Goal: Transaction & Acquisition: Obtain resource

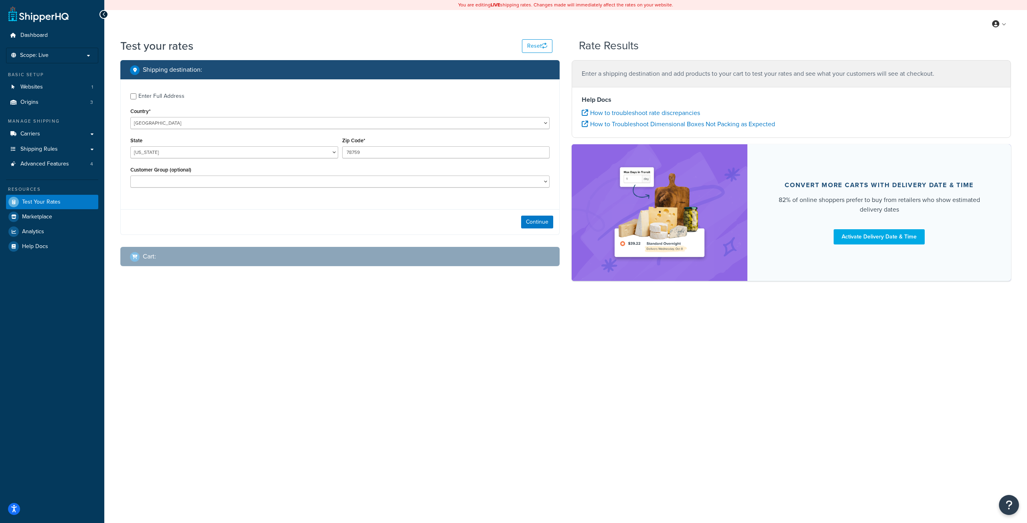
select select "TX"
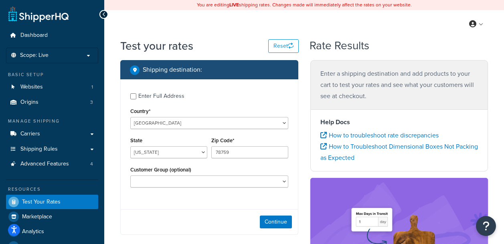
click at [156, 94] on div "Enter Full Address" at bounding box center [161, 96] width 46 height 11
click at [136, 94] on input "Enter Full Address" at bounding box center [133, 96] width 6 height 6
checkbox input "true"
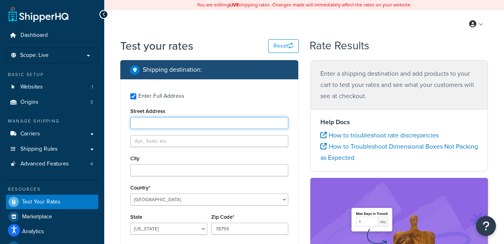
click at [155, 124] on input "Street Address" at bounding box center [209, 123] width 158 height 12
type input "11409 little rock ct"
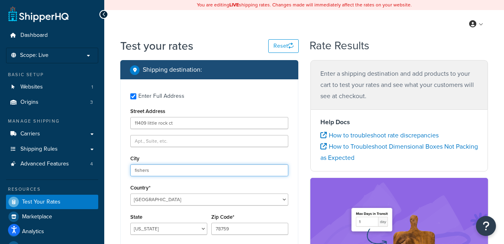
type input "fishers"
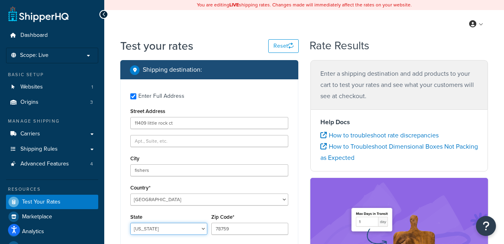
select select "IN"
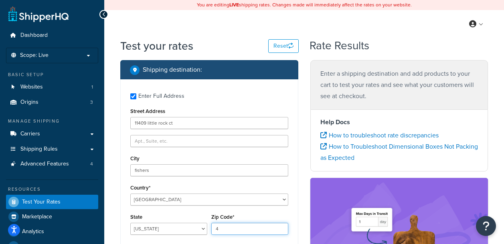
scroll to position [37, 0]
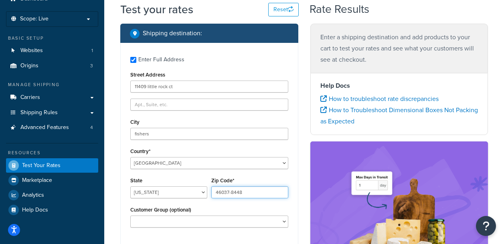
type input "46037-8448"
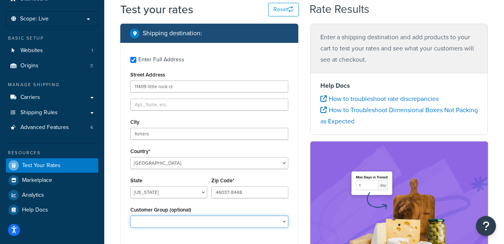
click at [252, 221] on select "Cue Wholesale Dealer Dealer-D Dealer-D-Terms Dealer-Terms Default (General) Dis…" at bounding box center [209, 222] width 158 height 12
click at [193, 223] on select "Cue Wholesale Dealer Dealer-D Dealer-D-Terms Dealer-Terms Default (General) Dis…" at bounding box center [209, 222] width 158 height 12
select select "Dealer"
click at [130, 216] on select "Cue Wholesale Dealer Dealer-D Dealer-D-Terms Dealer-Terms Default (General) Dis…" at bounding box center [209, 222] width 158 height 12
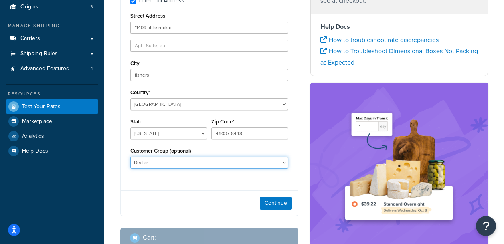
scroll to position [120, 0]
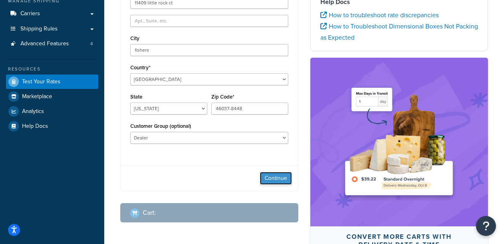
click at [275, 177] on button "Continue" at bounding box center [276, 178] width 32 height 13
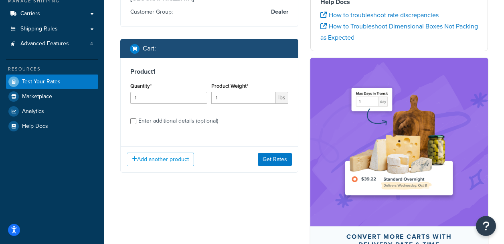
click at [137, 114] on div "Enter additional details (optional)" at bounding box center [209, 120] width 158 height 13
click at [129, 114] on div "Product 1 Quantity* 1 Product Weight* 1 lbs Enter additional details (optional)" at bounding box center [209, 99] width 177 height 82
click at [136, 118] on input "Enter additional details (optional)" at bounding box center [133, 121] width 6 height 6
checkbox input "true"
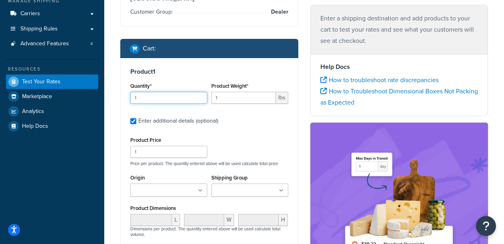
click at [156, 92] on input "1" at bounding box center [168, 98] width 77 height 12
type input "110"
type input "2"
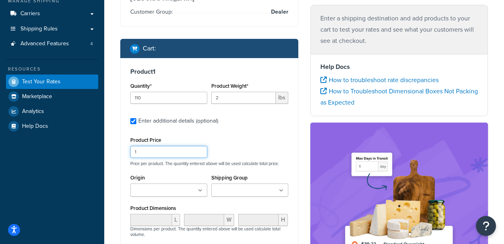
click at [143, 146] on input "1" at bounding box center [168, 152] width 77 height 12
click at [167, 187] on input "Origin" at bounding box center [168, 191] width 71 height 9
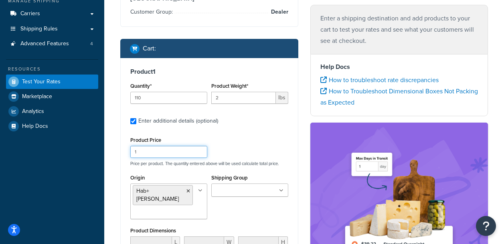
click at [169, 146] on input "1" at bounding box center [168, 152] width 77 height 12
type input "31.10"
click at [243, 187] on input "Shipping Group" at bounding box center [249, 191] width 71 height 9
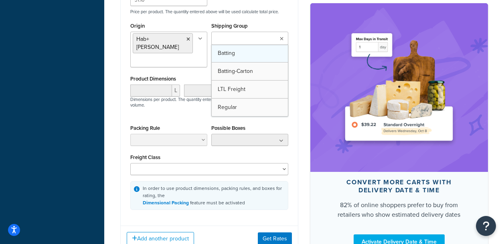
scroll to position [321, 0]
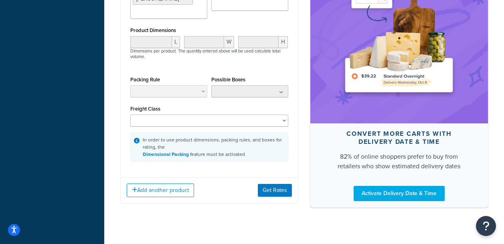
click at [187, 57] on div "L W H Dimensions per product. The quantity entered above will be used calculate…" at bounding box center [209, 52] width 162 height 32
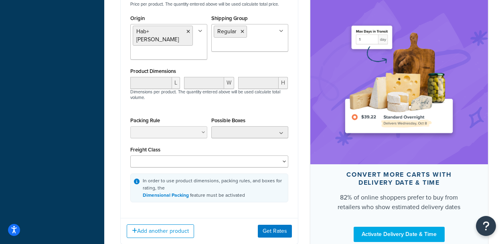
scroll to position [281, 0]
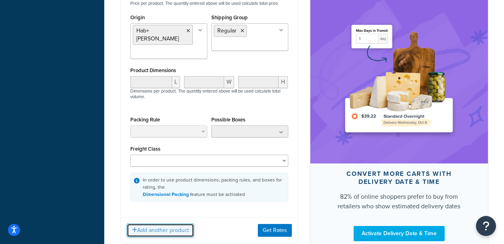
click at [169, 224] on button "Add another product" at bounding box center [160, 231] width 67 height 14
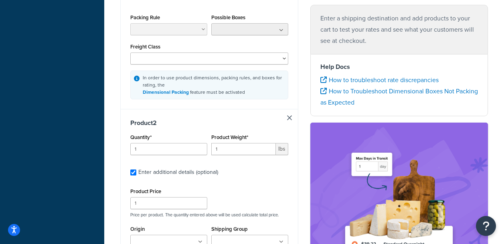
scroll to position [401, 0]
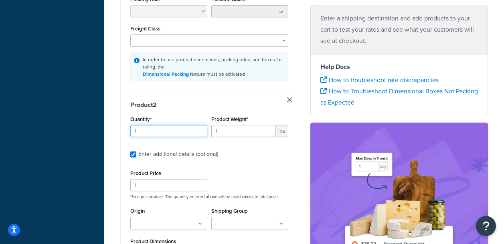
drag, startPoint x: 150, startPoint y: 123, endPoint x: 129, endPoint y: 124, distance: 21.3
click at [129, 124] on div "Quantity* 1" at bounding box center [168, 128] width 81 height 29
type input "200"
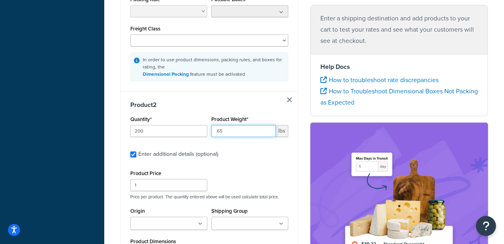
type input ".65"
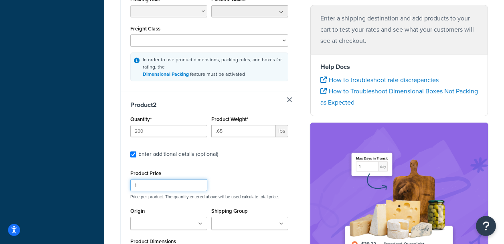
click at [141, 179] on input "1" at bounding box center [168, 185] width 77 height 12
type input "1"
type input "29.85"
click at [203, 217] on ul at bounding box center [168, 223] width 77 height 13
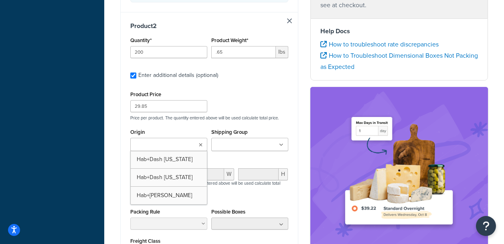
scroll to position [481, 0]
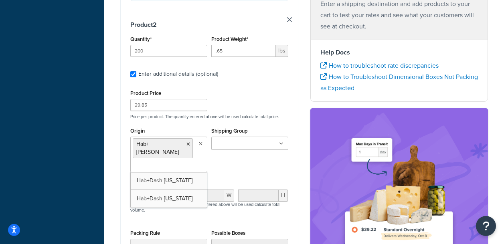
click at [236, 140] on input "Shipping Group" at bounding box center [249, 144] width 71 height 9
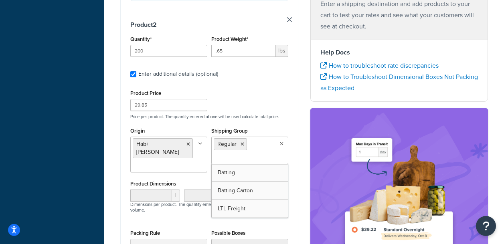
click at [264, 88] on div "Product Price 29.85 Price per product. The quantity entered above will be used …" at bounding box center [209, 104] width 162 height 32
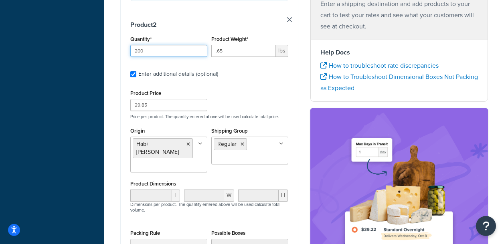
click at [149, 45] on input "200" at bounding box center [168, 51] width 77 height 12
drag, startPoint x: 149, startPoint y: 43, endPoint x: 125, endPoint y: 45, distance: 24.5
click at [125, 45] on div "Product 2 Quantity* 200 Product Weight* .65 lbs Enter additional details (optio…" at bounding box center [209, 168] width 177 height 314
type input "336"
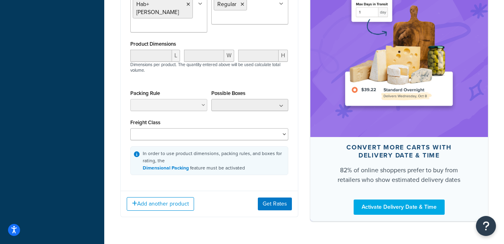
scroll to position [639, 0]
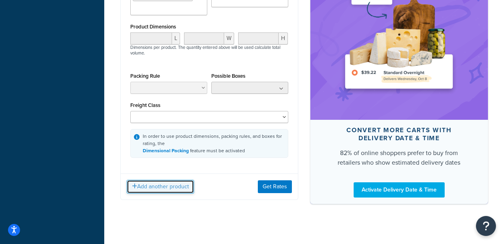
click at [163, 180] on button "Add another product" at bounding box center [160, 187] width 67 height 14
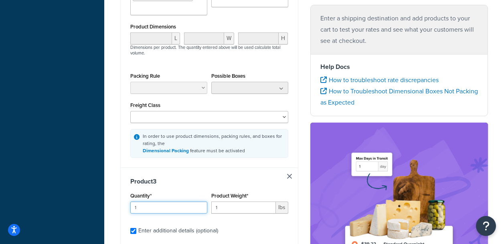
drag, startPoint x: 168, startPoint y: 200, endPoint x: 133, endPoint y: 202, distance: 35.8
click at [133, 202] on input "1" at bounding box center [168, 208] width 77 height 12
type input "10"
type input "2"
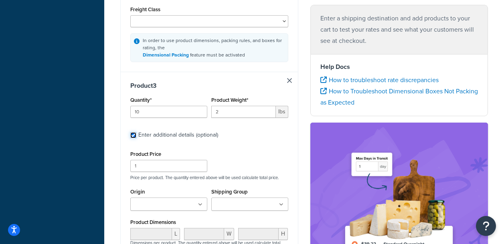
scroll to position [759, 0]
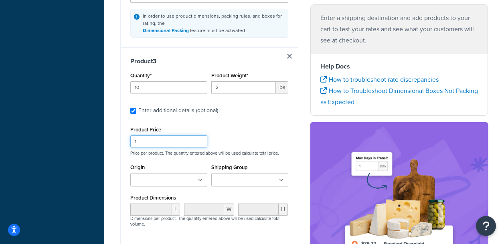
drag, startPoint x: 148, startPoint y: 133, endPoint x: 124, endPoint y: 134, distance: 24.5
click at [124, 134] on div "Product 3 Quantity* 10 Product Weight* 2 lbs Enter additional details (optional…" at bounding box center [209, 193] width 177 height 292
type input "2"
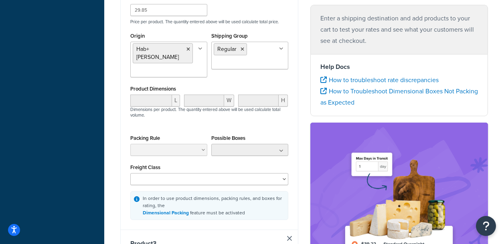
scroll to position [558, 0]
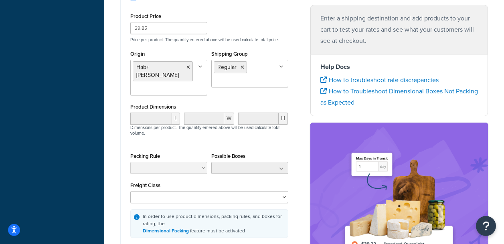
type input "31.10"
click at [159, 22] on input "29.85" at bounding box center [168, 28] width 77 height 12
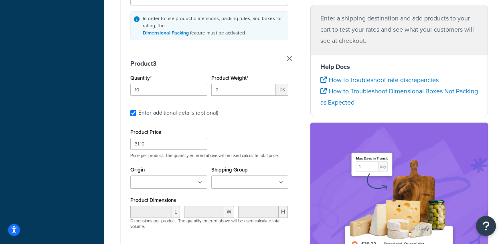
scroll to position [759, 0]
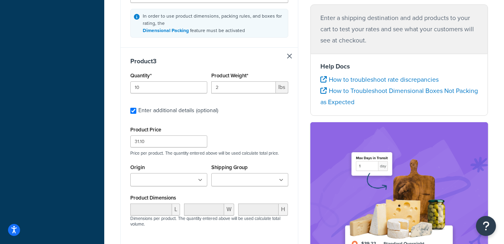
click at [183, 176] on input "Origin" at bounding box center [168, 180] width 71 height 9
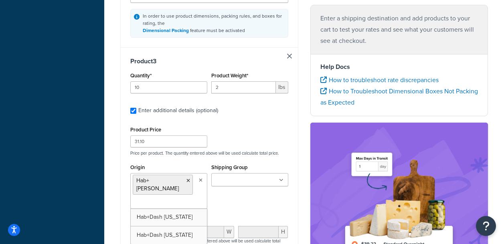
click at [242, 176] on input "Shipping Group" at bounding box center [249, 180] width 71 height 9
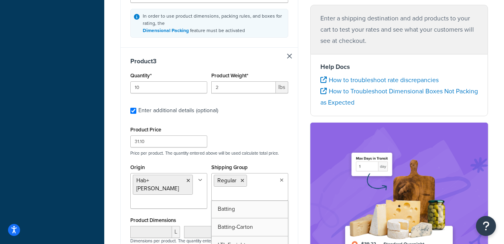
click at [279, 153] on div "Product Price 31.10 Price per product. The quantity entered above will be used …" at bounding box center [209, 237] width 158 height 227
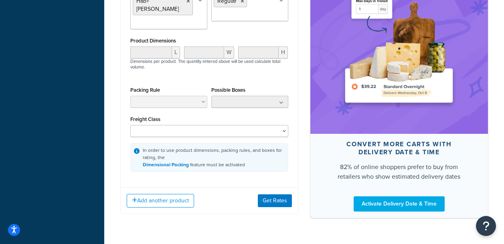
scroll to position [953, 0]
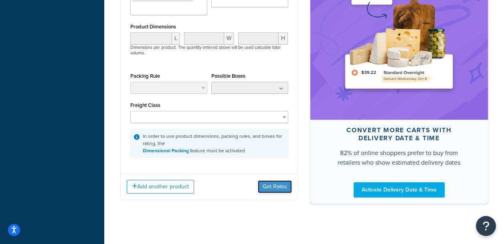
click at [275, 181] on button "Get Rates" at bounding box center [275, 187] width 34 height 13
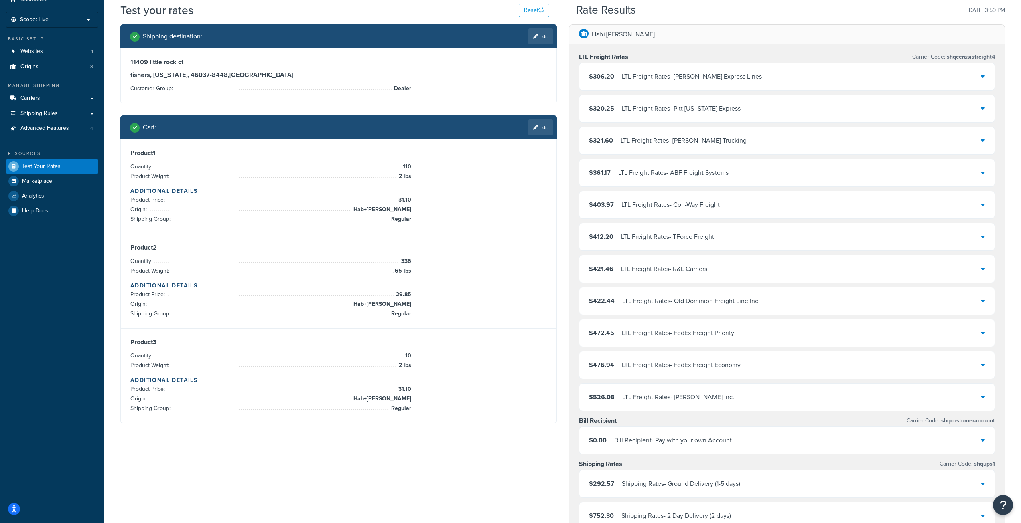
scroll to position [0, 0]
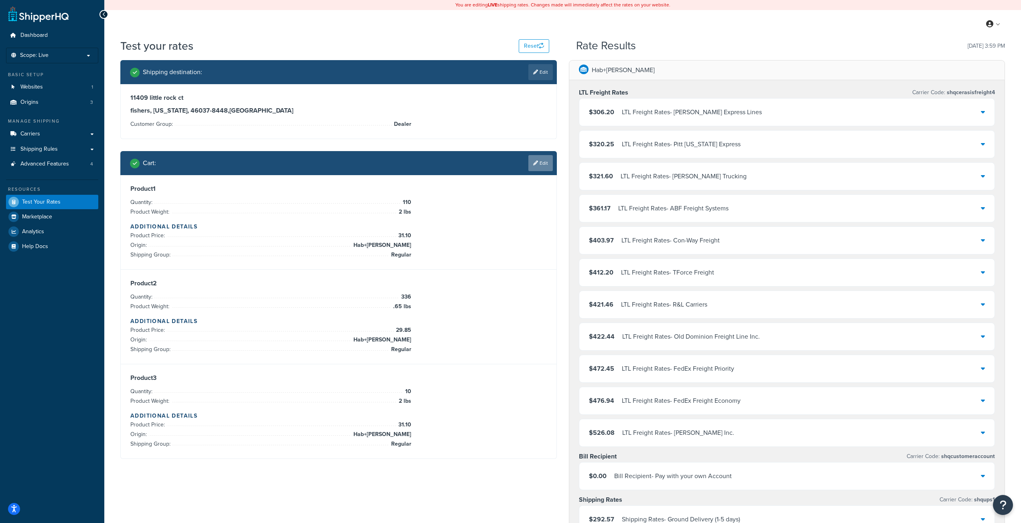
click at [540, 166] on link "Edit" at bounding box center [540, 163] width 24 height 16
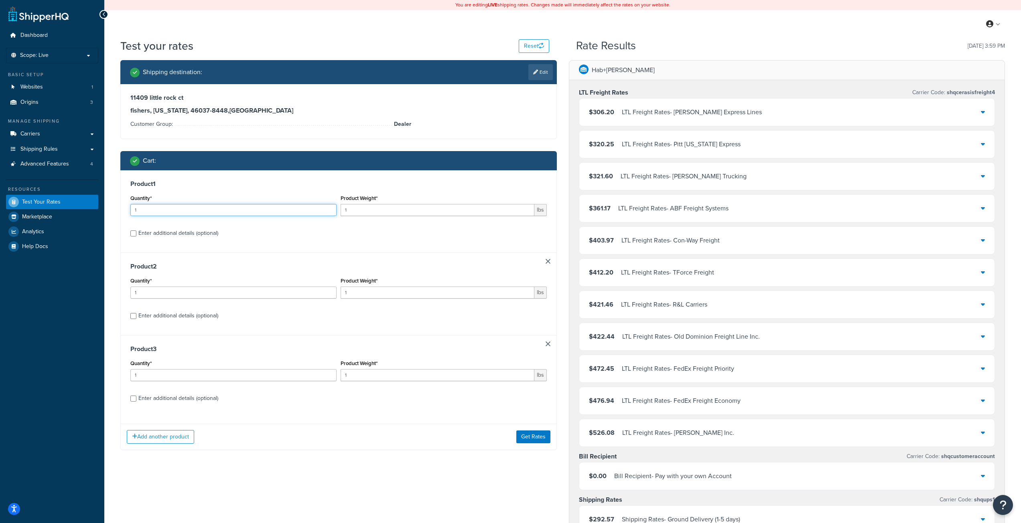
click at [146, 206] on input "1" at bounding box center [233, 210] width 206 height 12
type input "10"
type input "2"
type input "10"
type input "2"
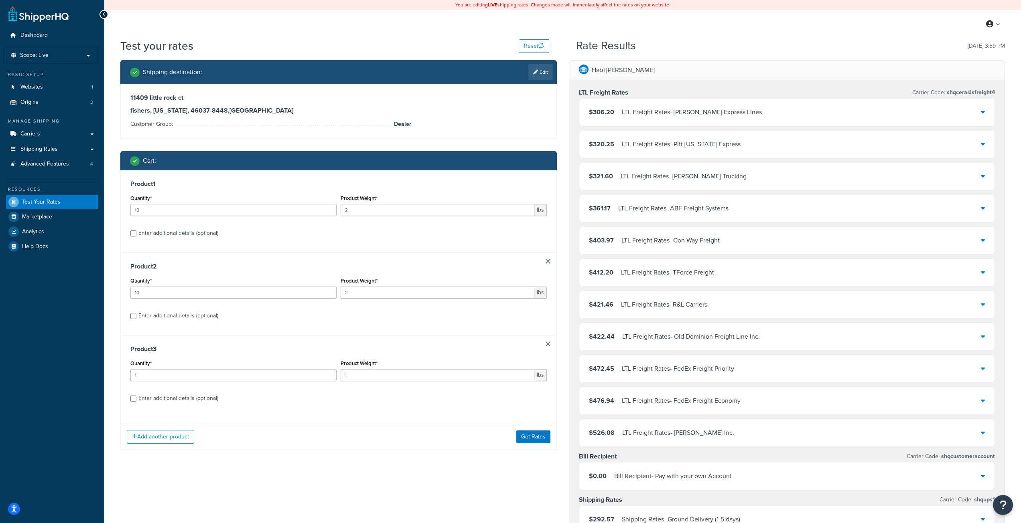
click at [145, 232] on div "Enter additional details (optional)" at bounding box center [178, 233] width 80 height 11
click at [136, 232] on input "Enter additional details (optional)" at bounding box center [133, 234] width 6 height 6
checkbox input "true"
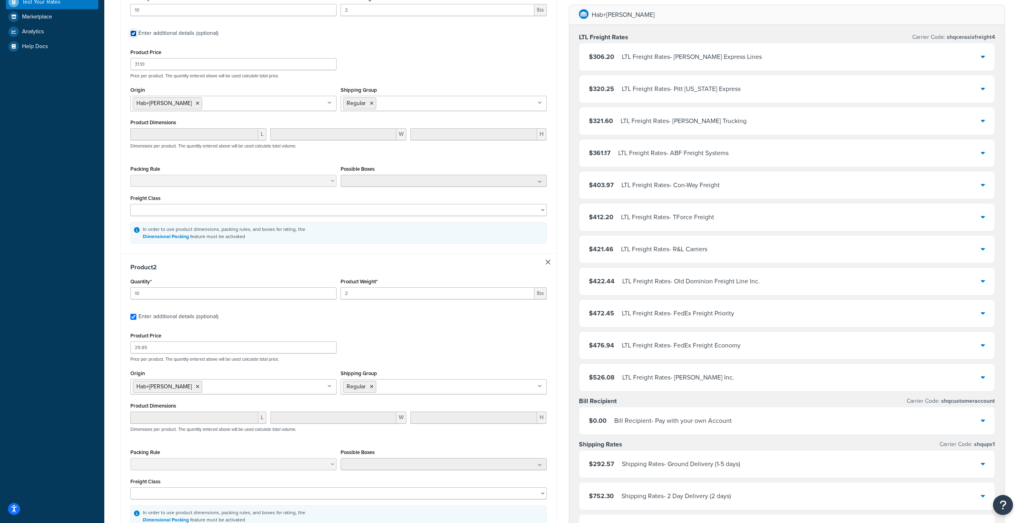
scroll to position [241, 0]
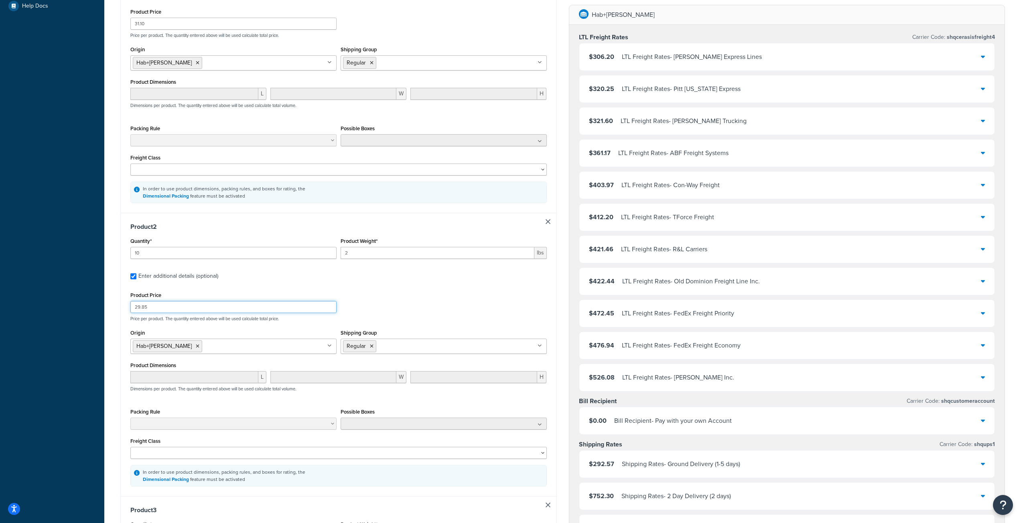
drag, startPoint x: 151, startPoint y: 308, endPoint x: 121, endPoint y: 306, distance: 30.2
click at [121, 306] on div "Product 2 Quantity* 10 Product Weight* 2 lbs Enter additional details (optional…" at bounding box center [339, 355] width 436 height 284
type input "31.10"
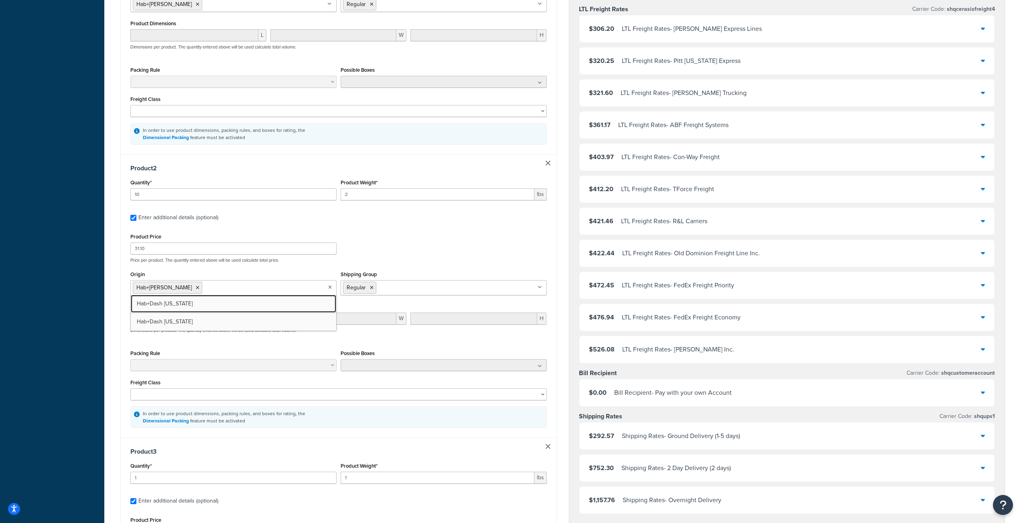
scroll to position [321, 0]
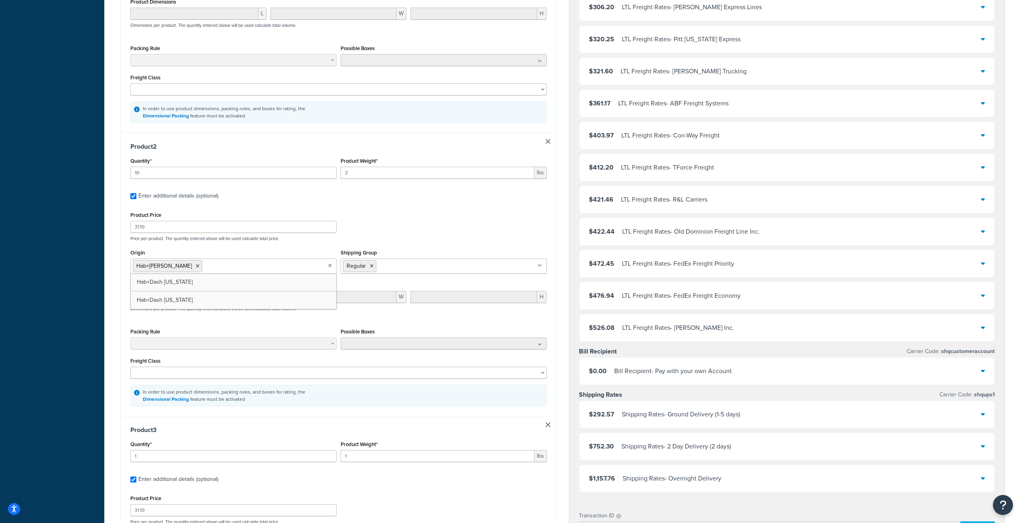
click at [109, 351] on div "Test your rates Reset Rate Results 10/07/2025, 3:59 PM Shipping destination : E…" at bounding box center [562, 240] width 917 height 1047
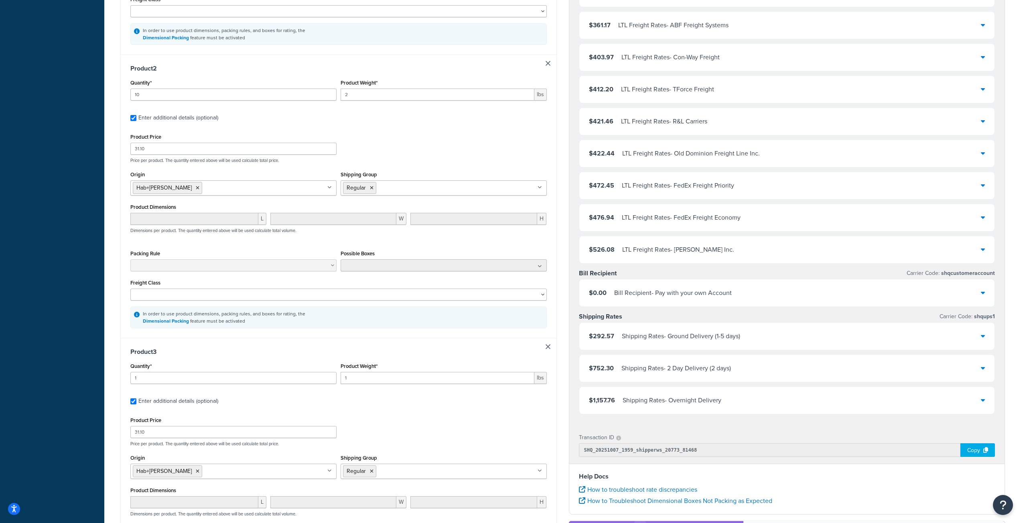
scroll to position [401, 0]
drag, startPoint x: 150, startPoint y: 377, endPoint x: 119, endPoint y: 377, distance: 30.5
click at [119, 377] on div "Shipping destination : Edit 11409 little rock ct fishers, Indiana, 46037-8448 ,…" at bounding box center [338, 161] width 448 height 1005
type input "336"
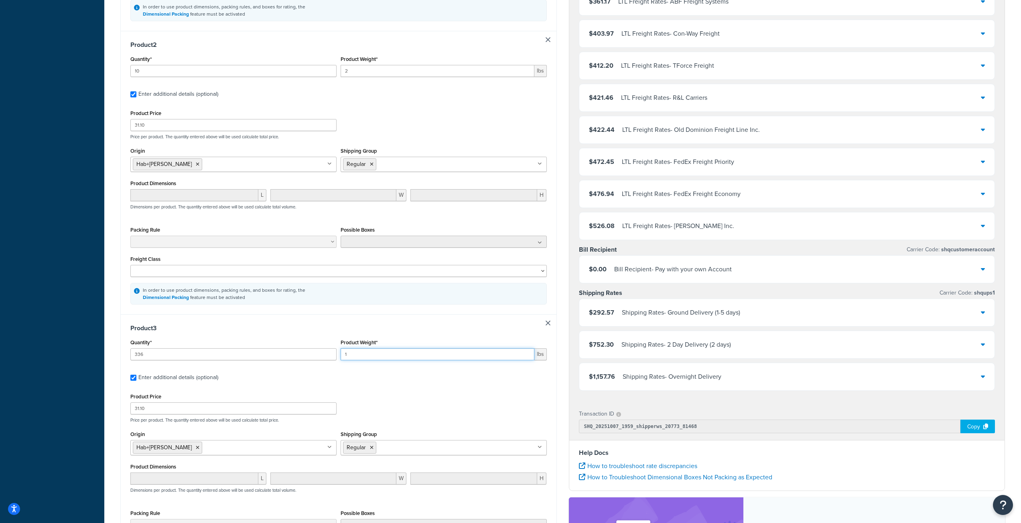
scroll to position [441, 0]
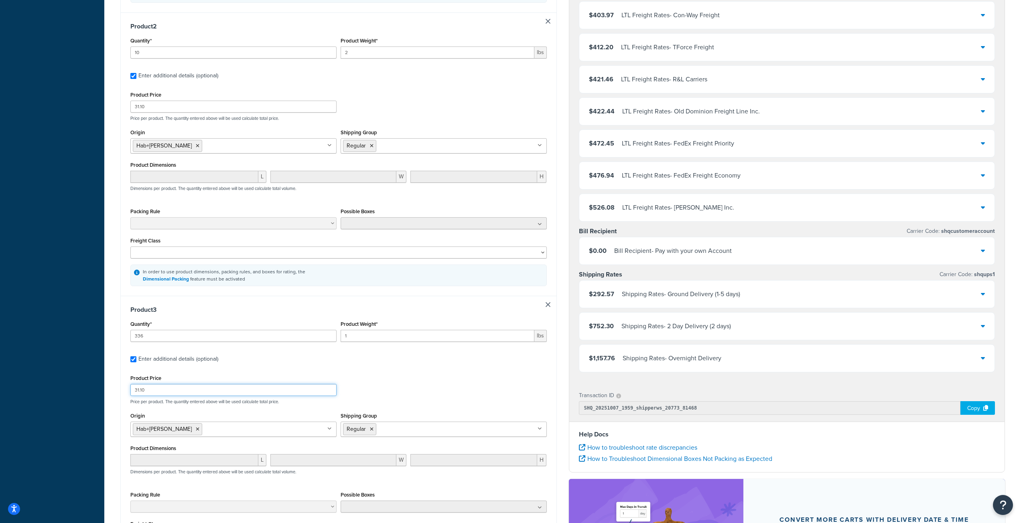
drag, startPoint x: 150, startPoint y: 393, endPoint x: 109, endPoint y: 391, distance: 41.8
click at [112, 392] on div "Test your rates Reset Rate Results 10/07/2025, 3:59 PM Shipping destination : E…" at bounding box center [562, 120] width 917 height 1047
type input "29.85"
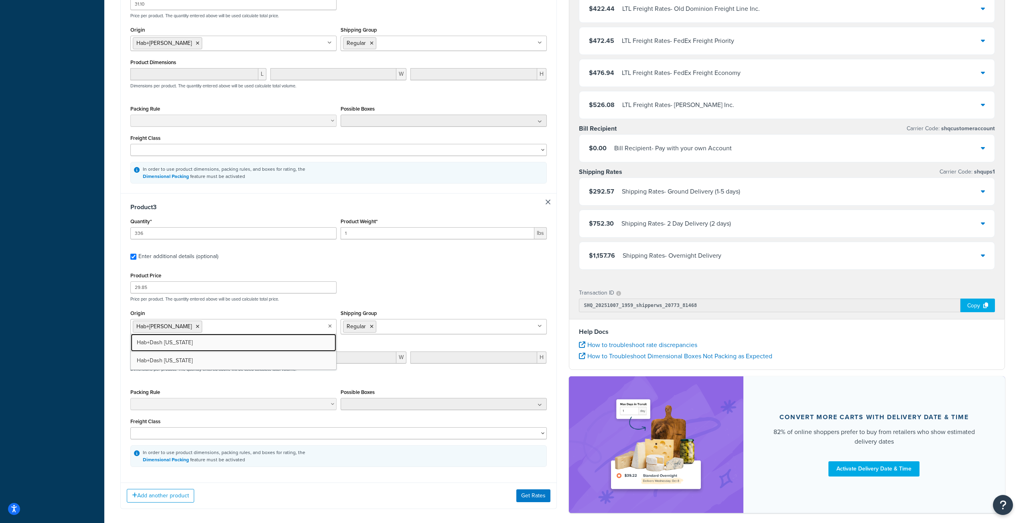
scroll to position [582, 0]
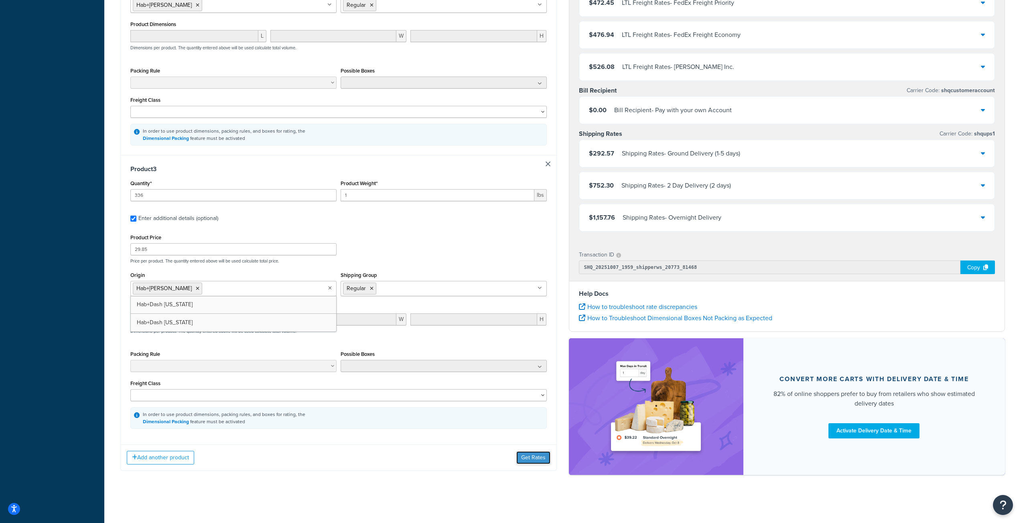
click at [520, 459] on button "Get Rates" at bounding box center [533, 458] width 34 height 13
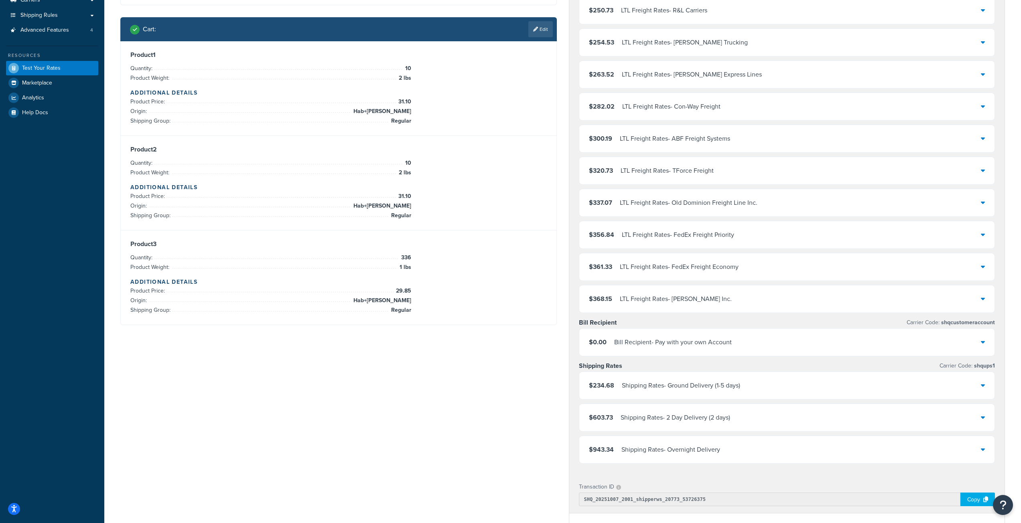
scroll to position [160, 0]
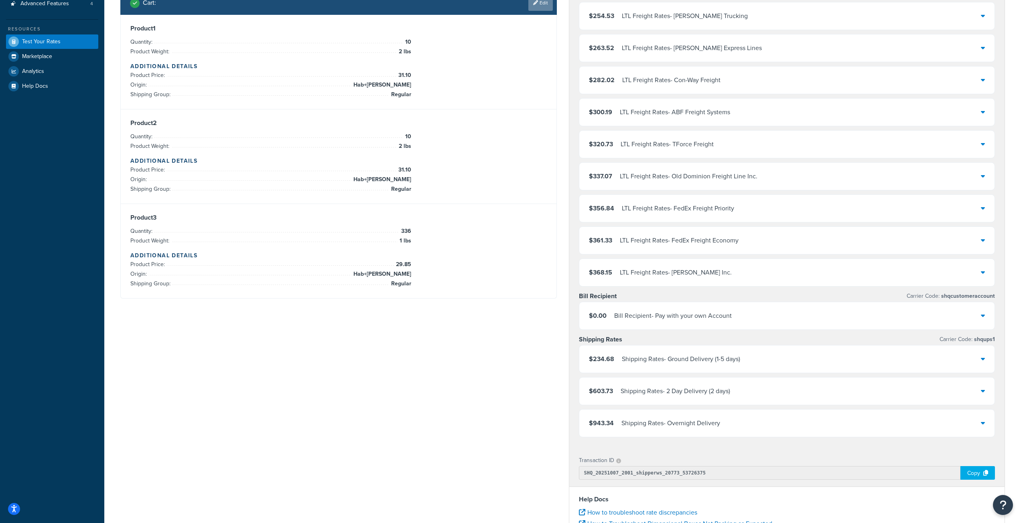
click at [542, 7] on link "Edit" at bounding box center [540, 3] width 24 height 16
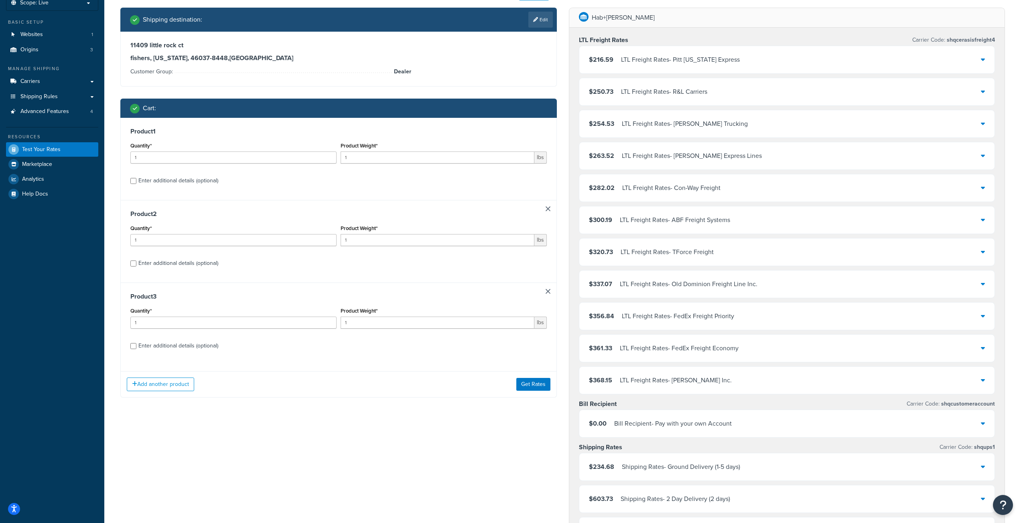
scroll to position [40, 0]
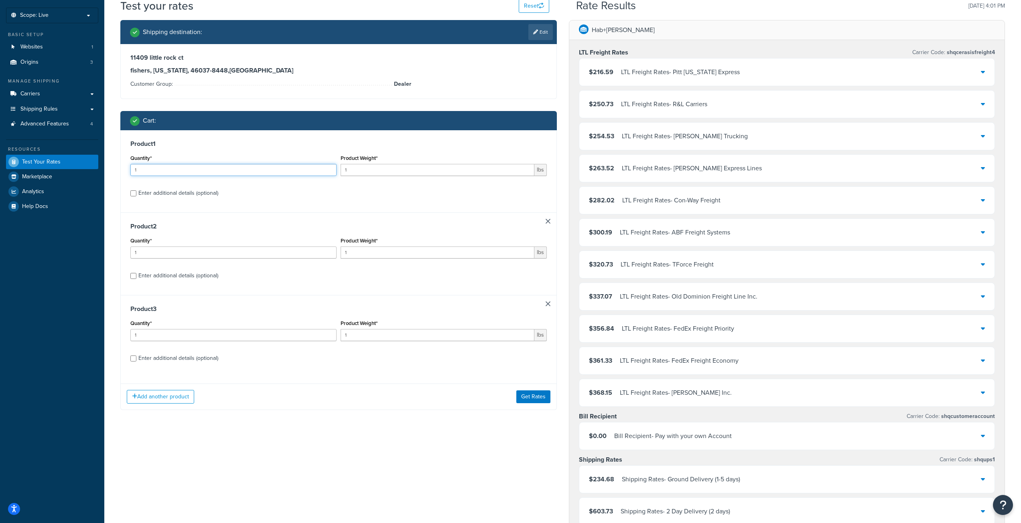
click at [162, 165] on input "1" at bounding box center [233, 170] width 206 height 12
click at [197, 186] on label "Enter additional details (optional)" at bounding box center [342, 192] width 408 height 13
click at [136, 191] on input "Enter additional details (optional)" at bounding box center [133, 194] width 6 height 6
checkbox input "true"
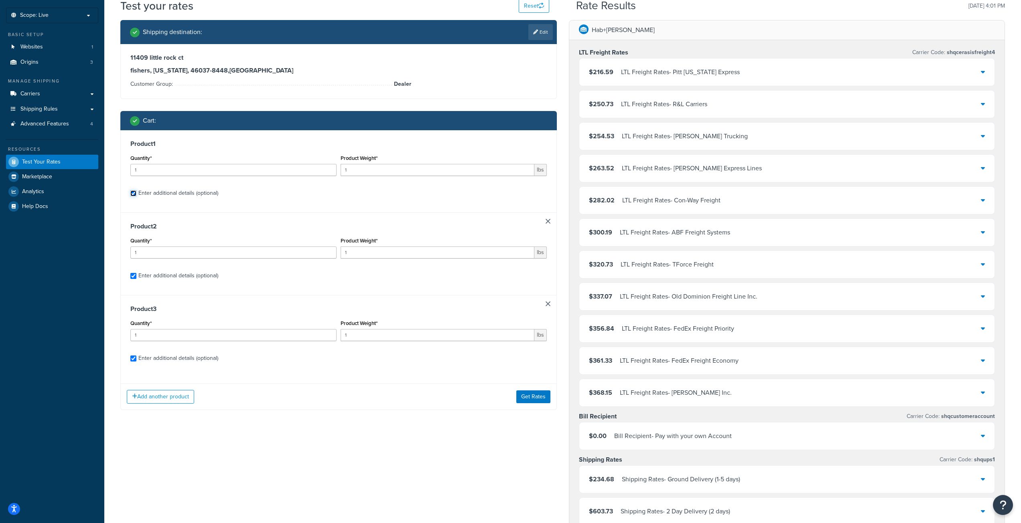
checkbox input "true"
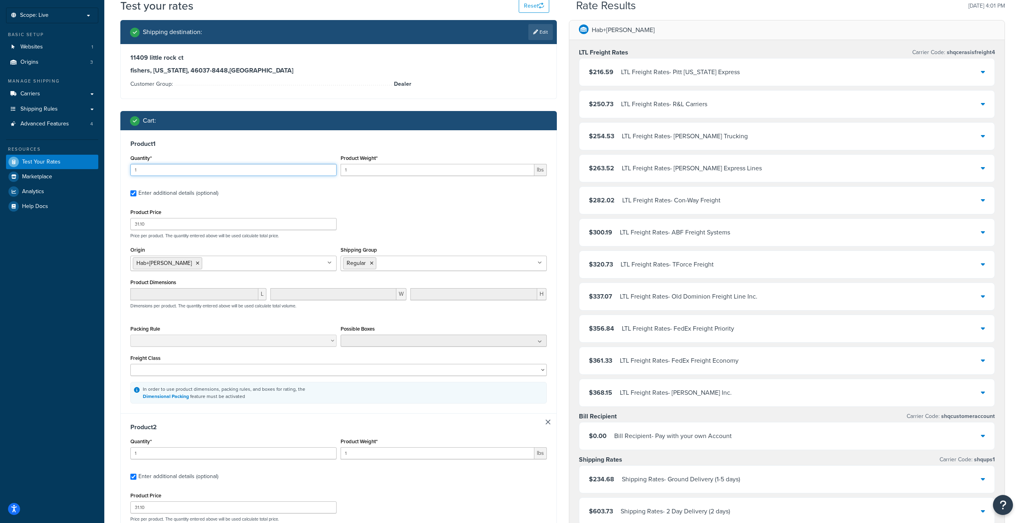
click at [193, 170] on input "1" at bounding box center [233, 170] width 206 height 12
type input "10"
type input "2"
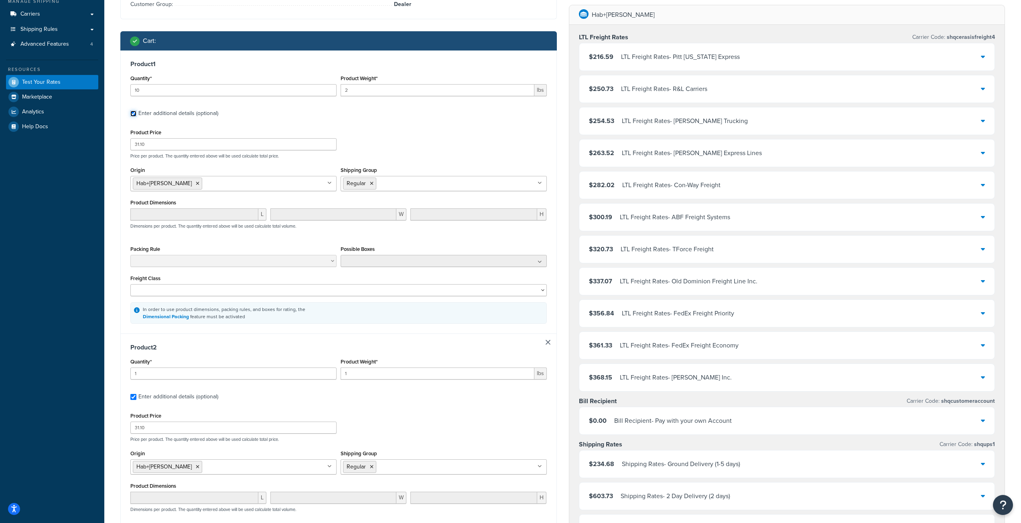
scroll to position [120, 0]
click at [162, 375] on input "1" at bounding box center [233, 373] width 206 height 12
type input "10"
type input "2"
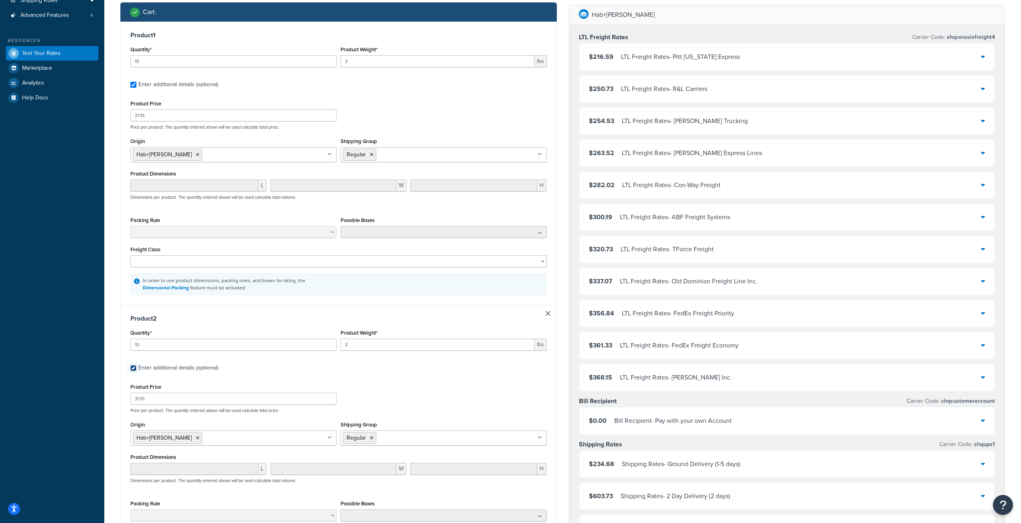
scroll to position [361, 0]
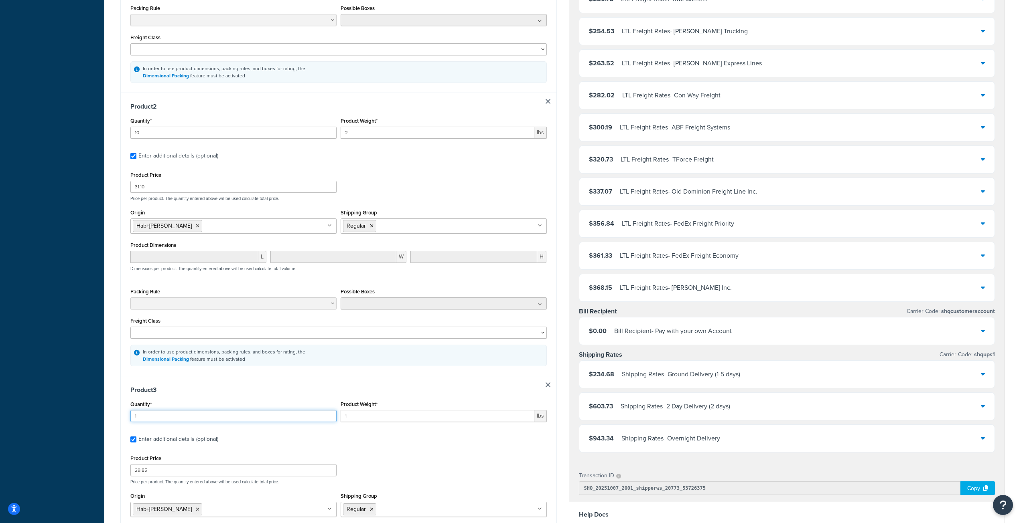
drag, startPoint x: 164, startPoint y: 415, endPoint x: 131, endPoint y: 415, distance: 33.3
click at [131, 415] on input "1" at bounding box center [233, 416] width 206 height 12
type input "336"
type input ".65"
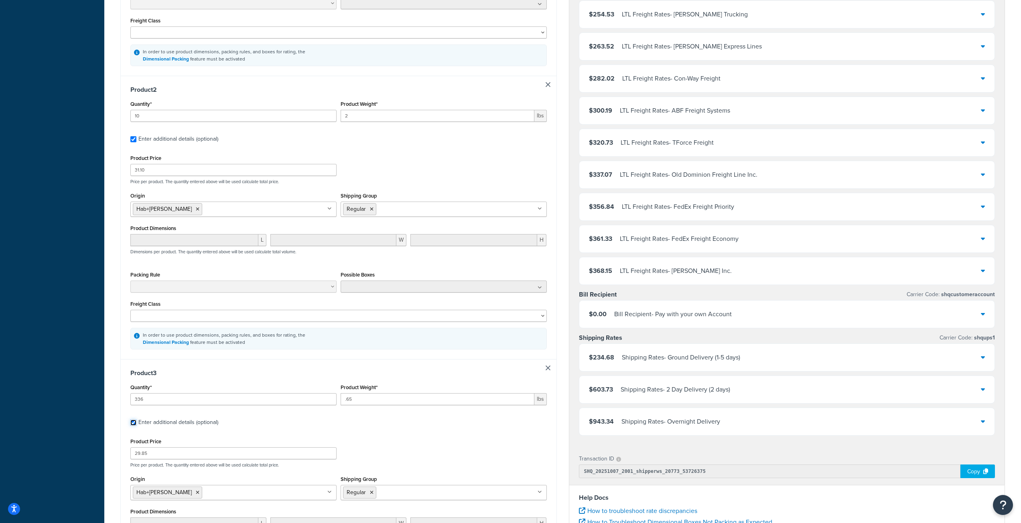
scroll to position [521, 0]
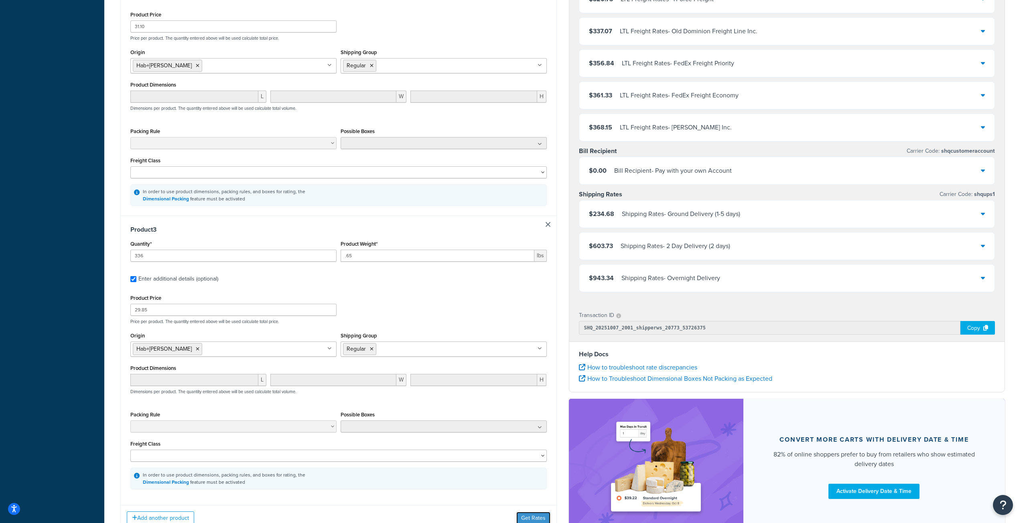
click at [532, 516] on button "Get Rates" at bounding box center [533, 518] width 34 height 13
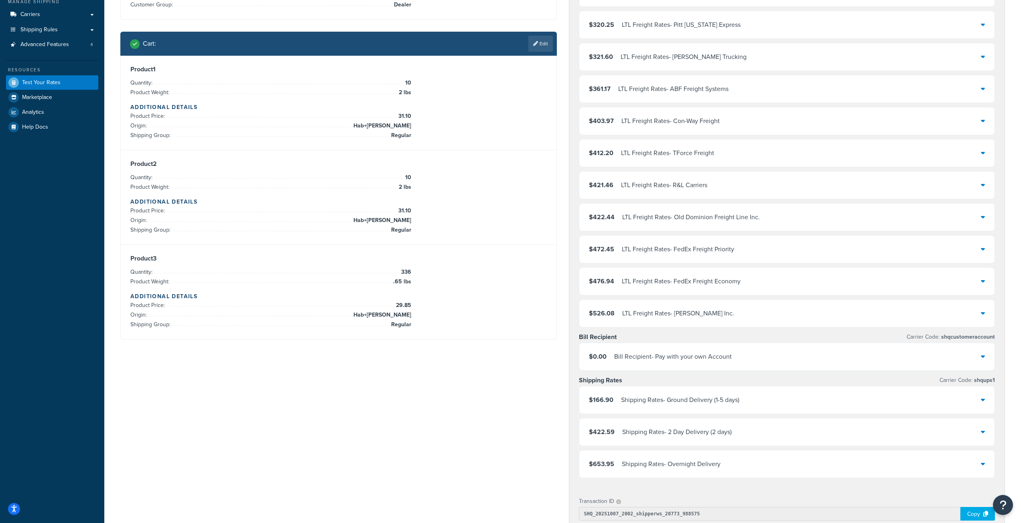
scroll to position [120, 0]
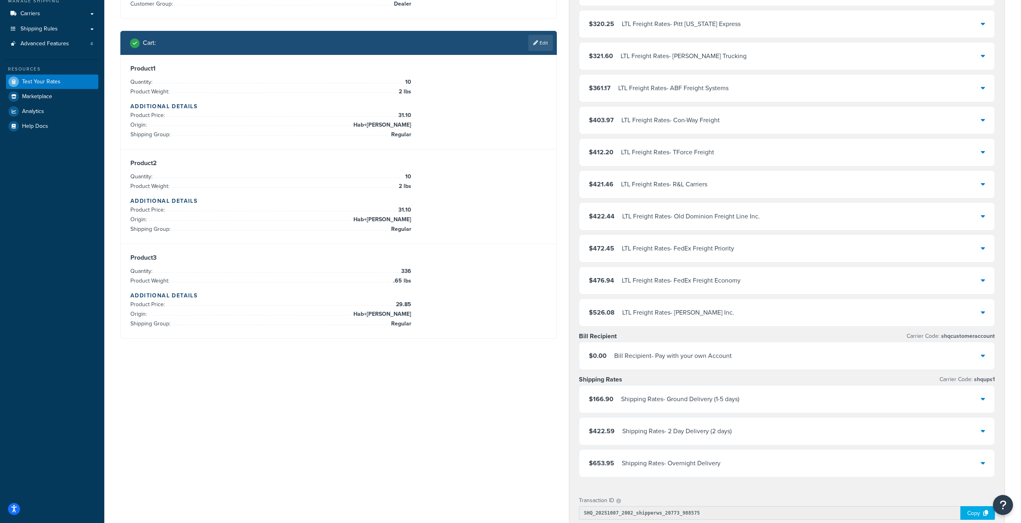
click at [982, 396] on icon at bounding box center [983, 399] width 4 height 6
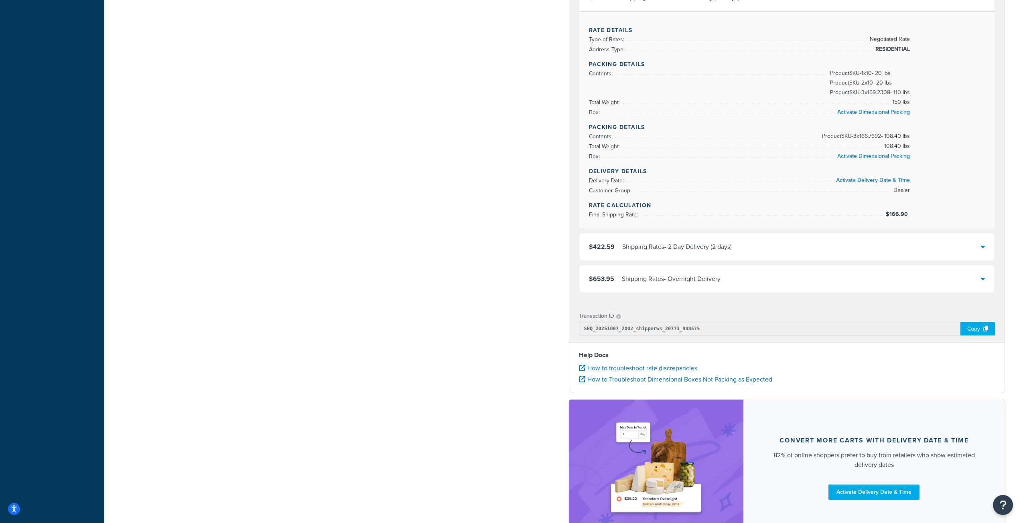
scroll to position [503, 0]
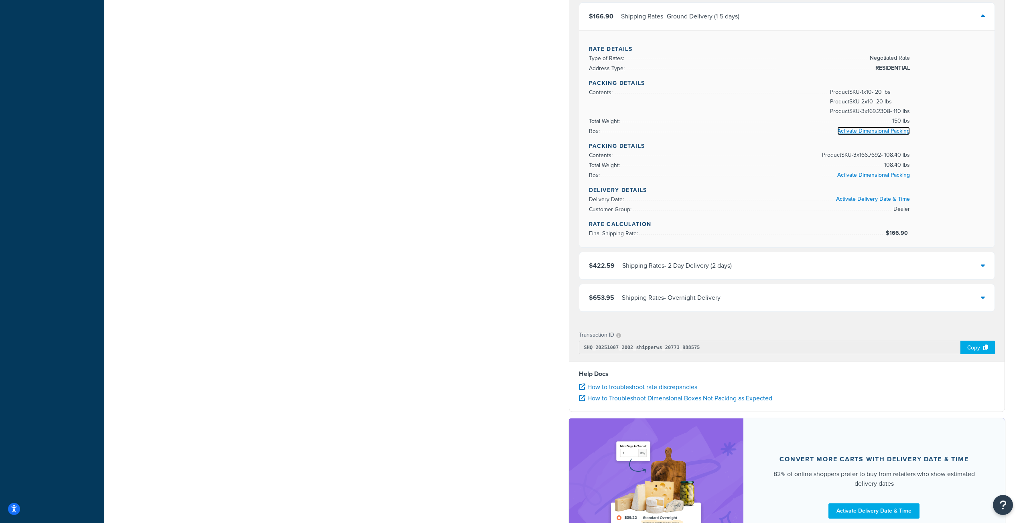
click at [866, 132] on link "Activate Dimensional Packing" at bounding box center [873, 131] width 73 height 8
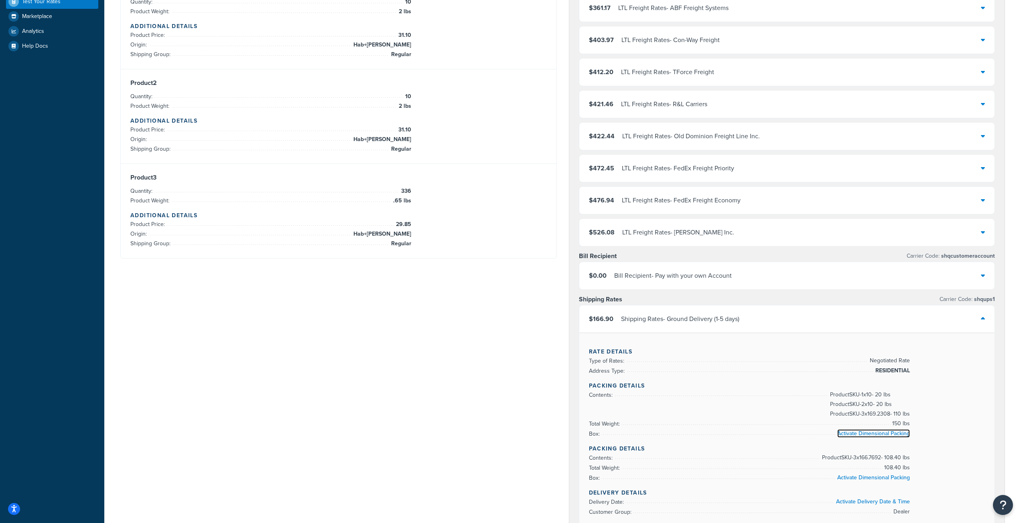
scroll to position [0, 0]
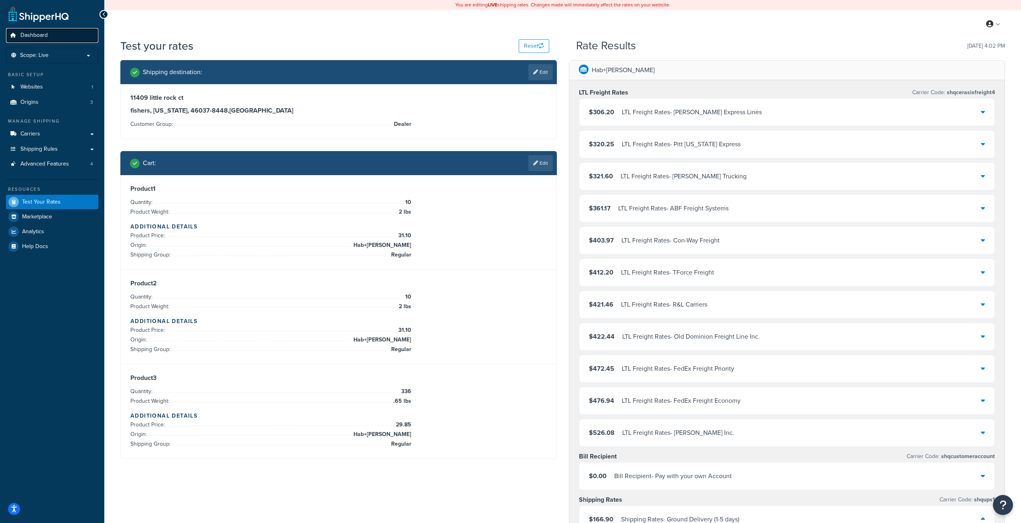
click at [25, 39] on link "Dashboard" at bounding box center [52, 35] width 92 height 15
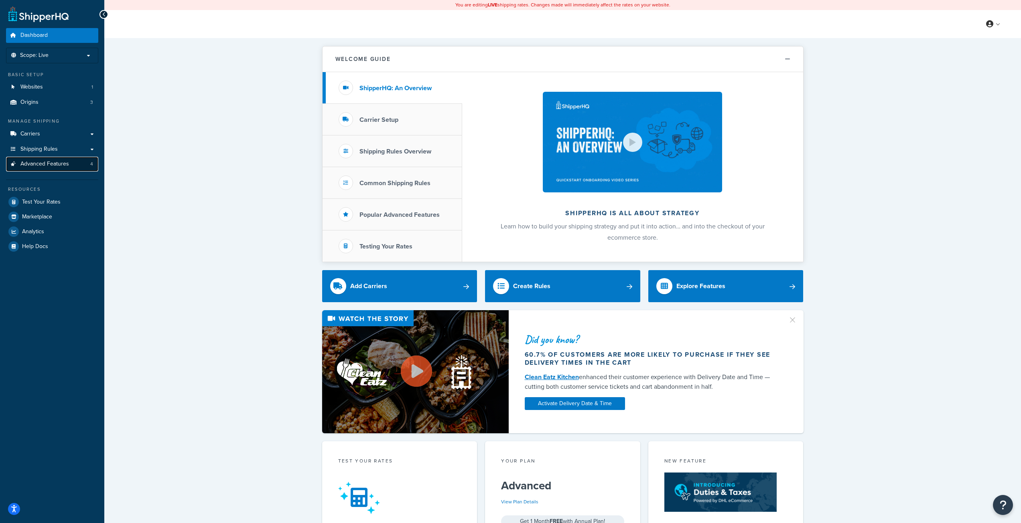
click at [40, 163] on span "Advanced Features" at bounding box center [44, 164] width 49 height 7
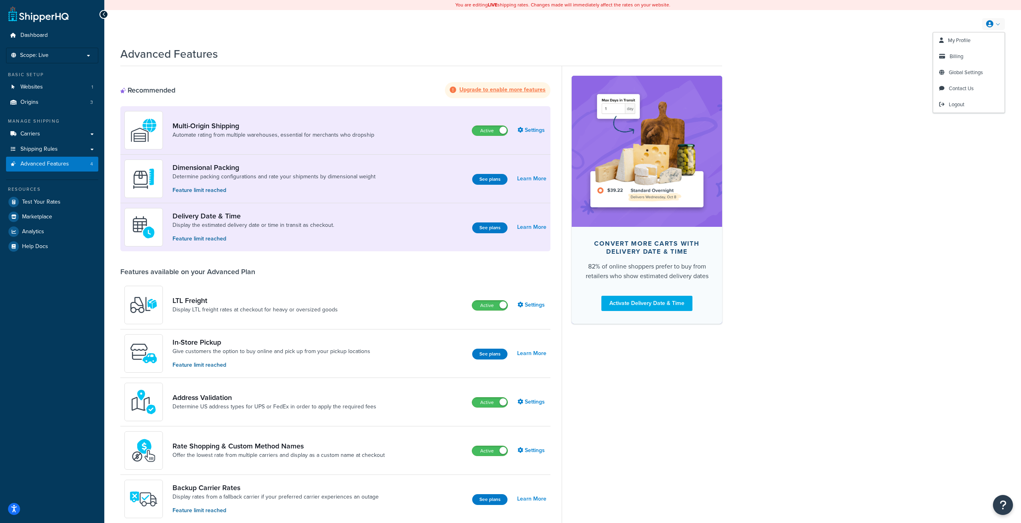
click at [987, 24] on icon at bounding box center [989, 23] width 7 height 7
click at [954, 55] on span "Billing" at bounding box center [957, 57] width 14 height 8
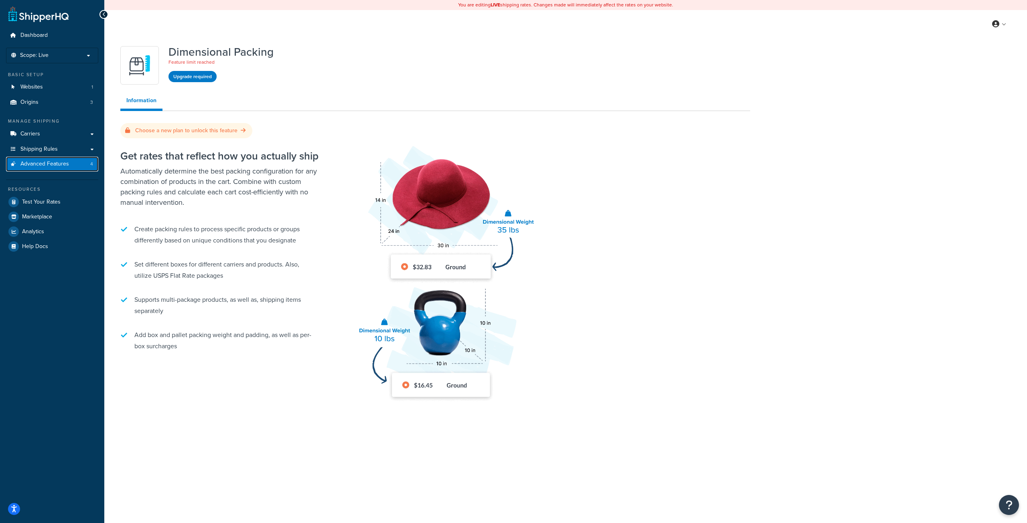
click at [41, 165] on span "Advanced Features" at bounding box center [44, 164] width 49 height 7
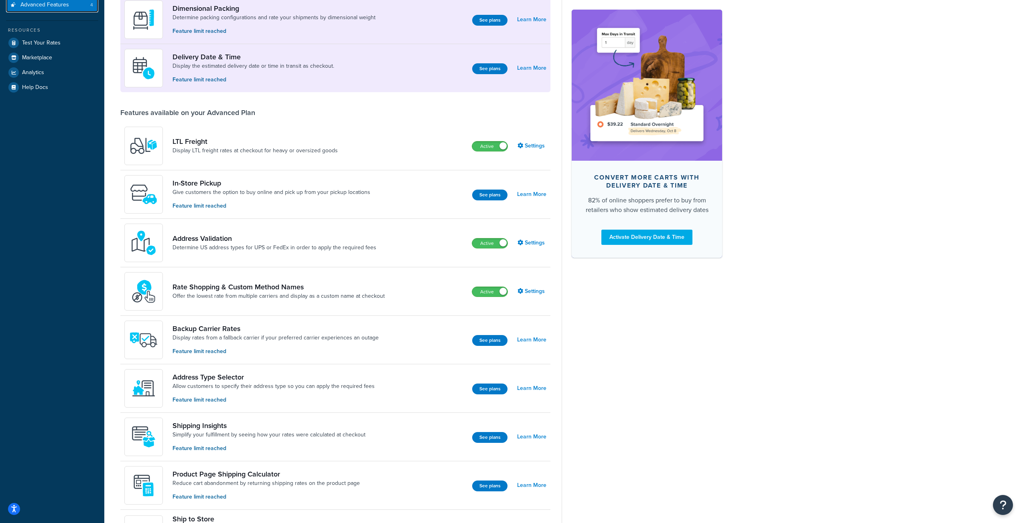
scroll to position [160, 0]
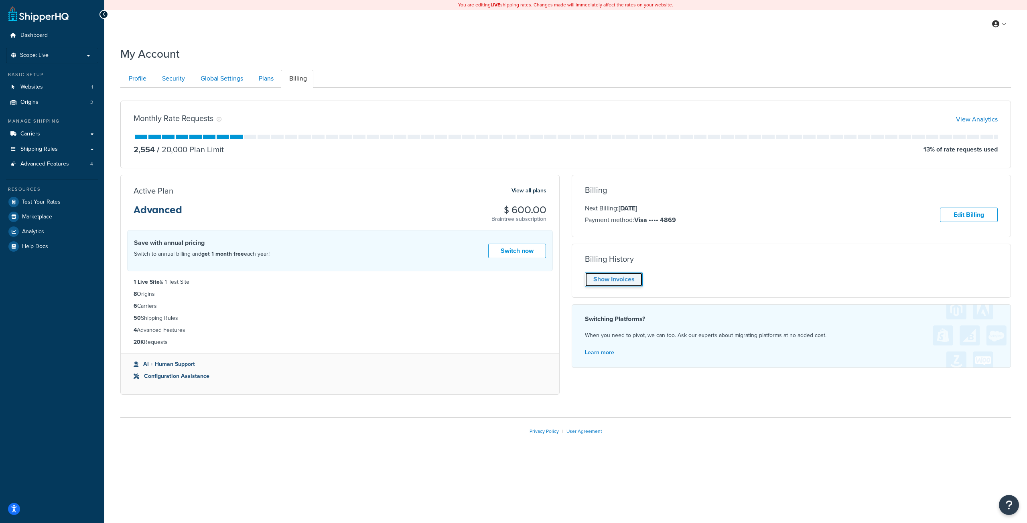
click at [626, 276] on link "Show Invoices" at bounding box center [614, 279] width 58 height 15
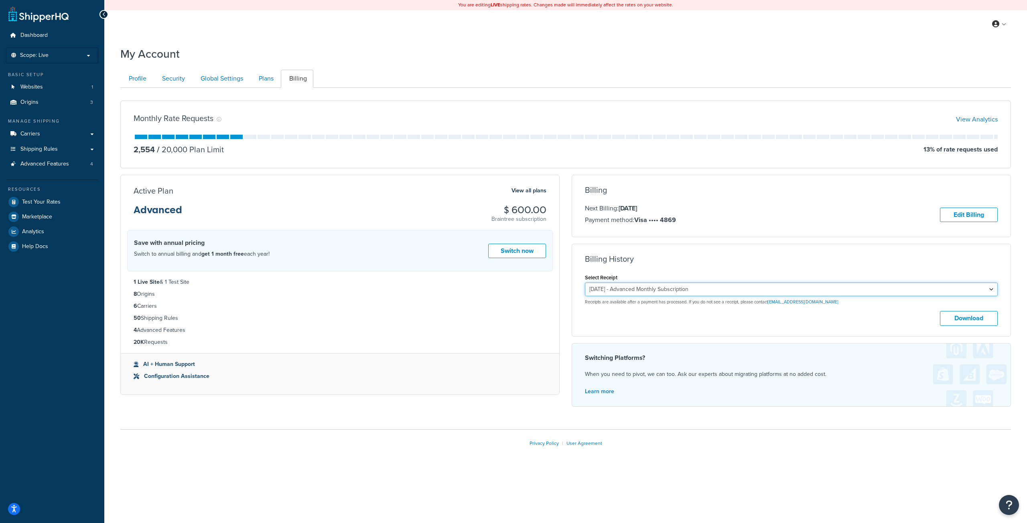
click at [759, 287] on select "[DATE] - Advanced Monthly Subscription [DATE] - Advanced Monthly Subscription […" at bounding box center [791, 290] width 413 height 14
click at [755, 260] on div "Billing History" at bounding box center [791, 259] width 413 height 9
click at [962, 316] on button "Download" at bounding box center [969, 318] width 58 height 15
click at [996, 21] on icon at bounding box center [995, 23] width 7 height 7
click at [966, 90] on span "Contact Us" at bounding box center [967, 89] width 25 height 8
